Goal: Task Accomplishment & Management: Use online tool/utility

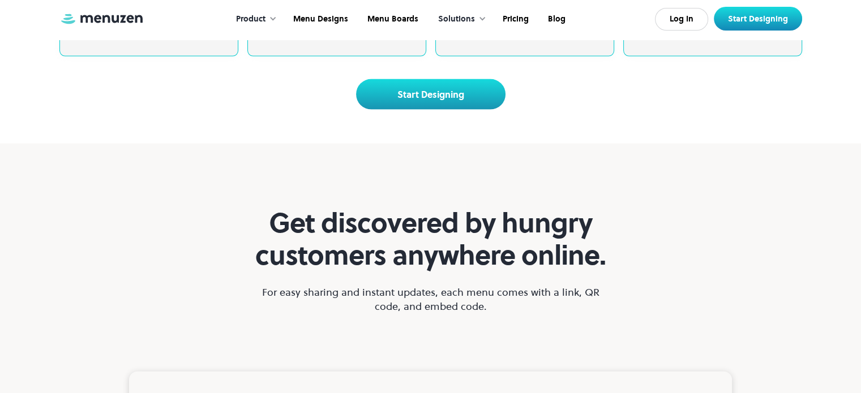
scroll to position [2433, 0]
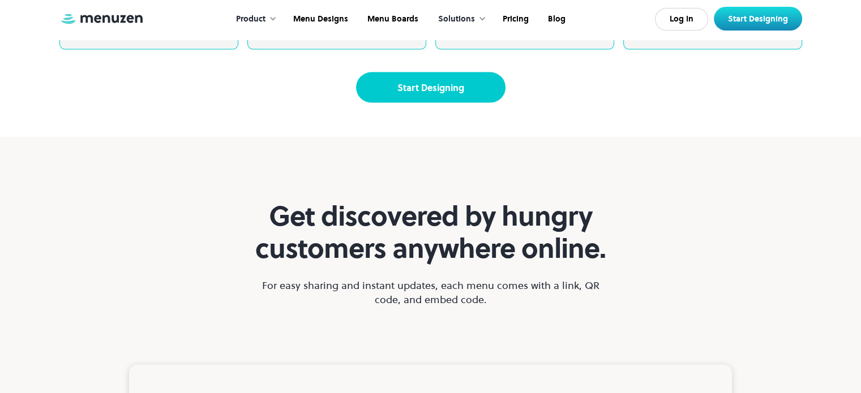
click at [425, 103] on link "Start Designing" at bounding box center [430, 87] width 149 height 31
